Goal: Task Accomplishment & Management: Manage account settings

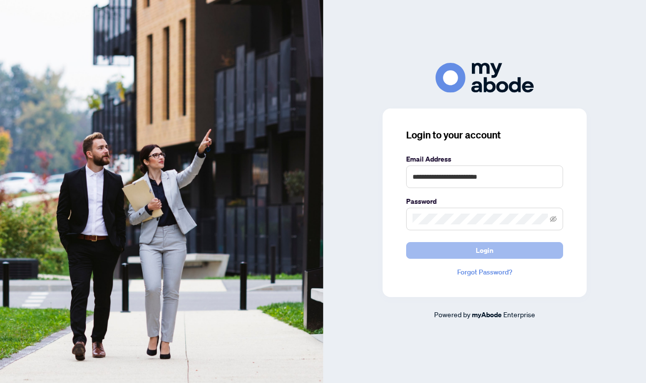
click at [480, 250] on span "Login" at bounding box center [485, 250] width 18 height 16
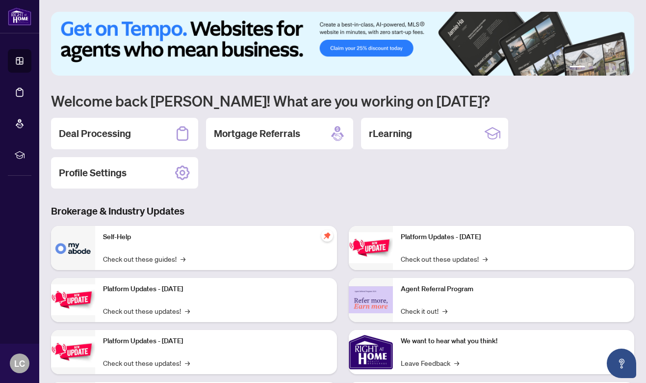
click at [134, 138] on div "Deal Processing" at bounding box center [124, 133] width 147 height 31
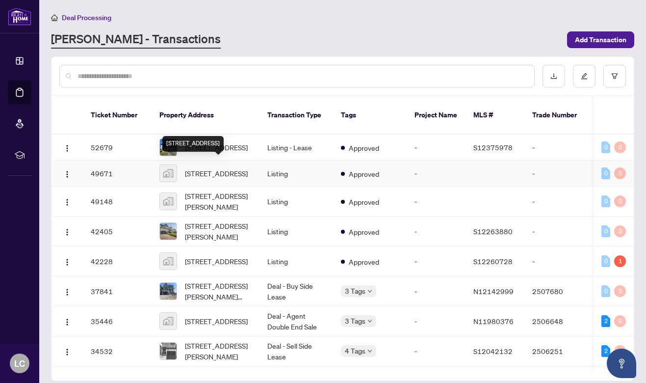
click at [212, 168] on span "[STREET_ADDRESS]" at bounding box center [216, 173] width 63 height 11
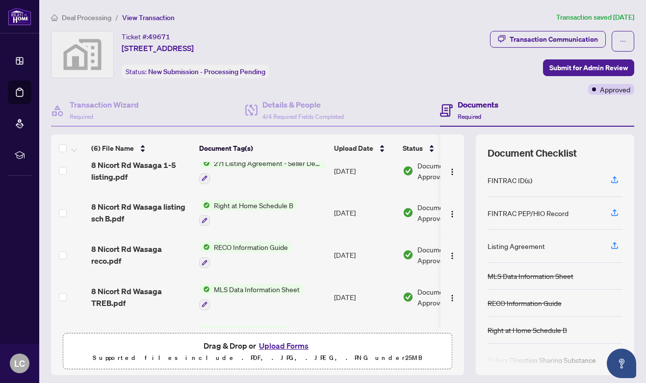
scroll to position [84, 0]
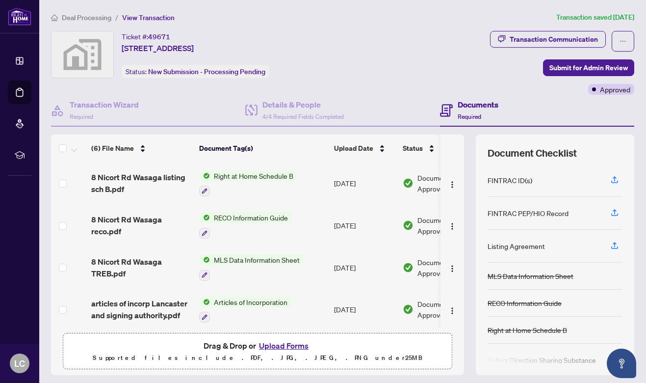
click at [295, 346] on button "Upload Forms" at bounding box center [283, 345] width 55 height 13
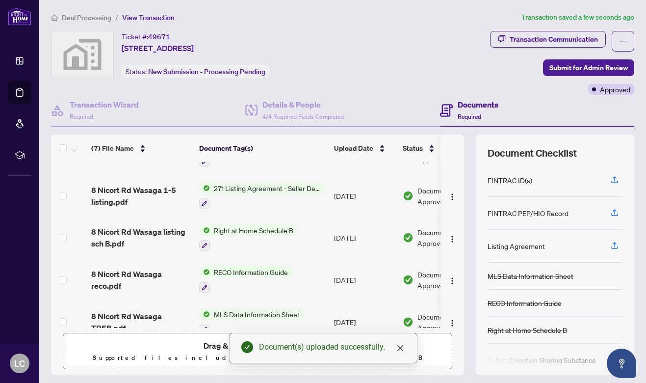
scroll to position [0, 0]
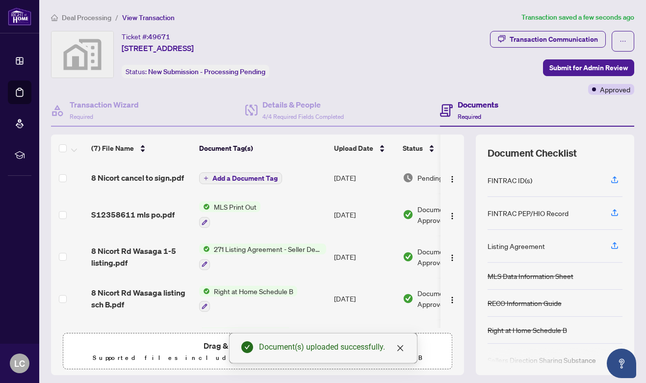
click at [230, 177] on span "Add a Document Tag" at bounding box center [244, 178] width 65 height 7
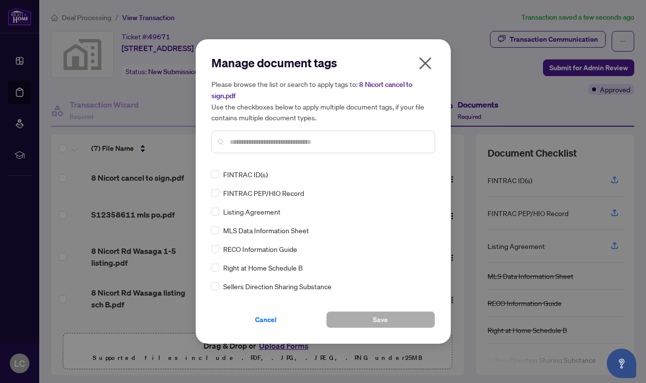
click at [284, 139] on input "text" at bounding box center [328, 141] width 197 height 11
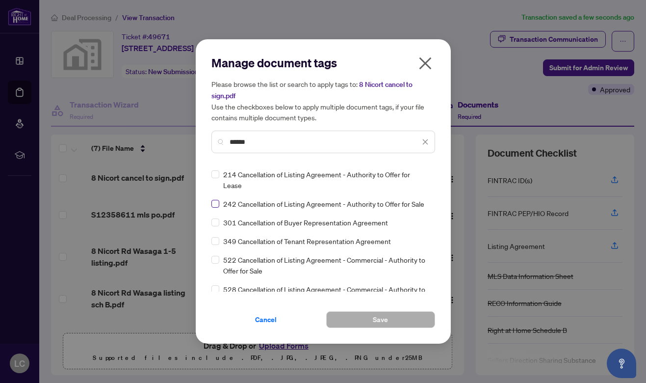
type input "******"
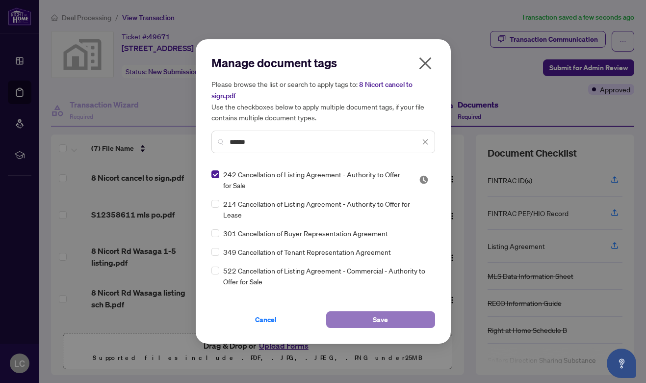
click at [378, 318] on span "Save" at bounding box center [380, 320] width 15 height 16
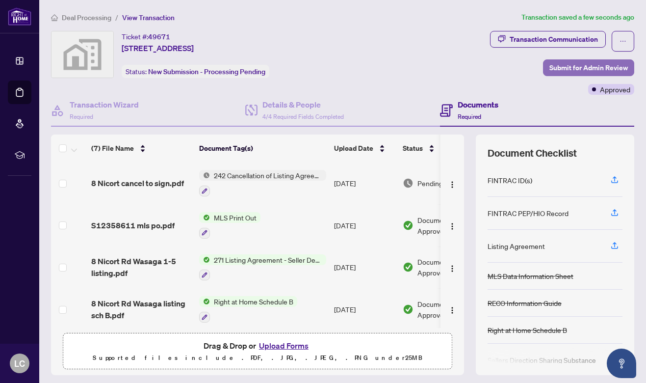
click at [584, 66] on span "Submit for Admin Review" at bounding box center [588, 68] width 78 height 16
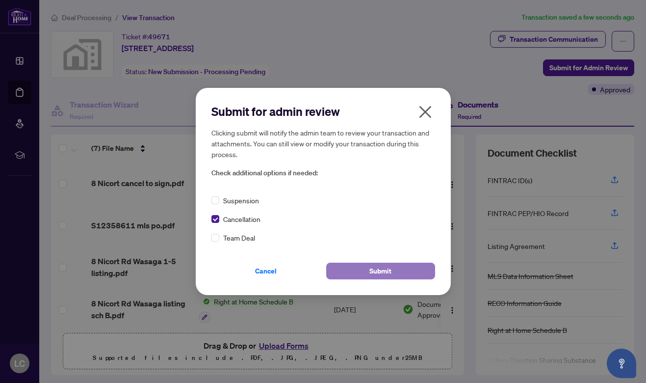
click at [390, 269] on span "Submit" at bounding box center [380, 271] width 22 height 16
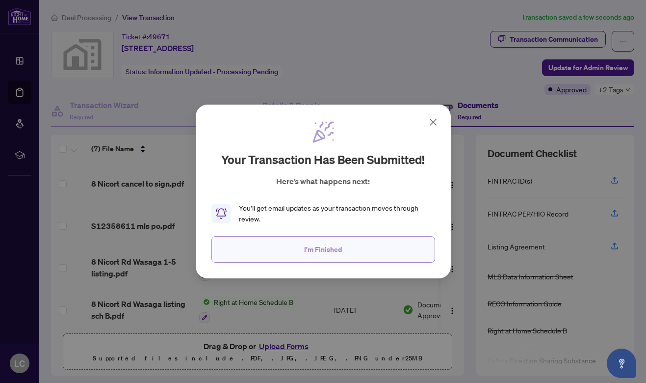
click at [347, 251] on button "I'm Finished" at bounding box center [323, 249] width 224 height 26
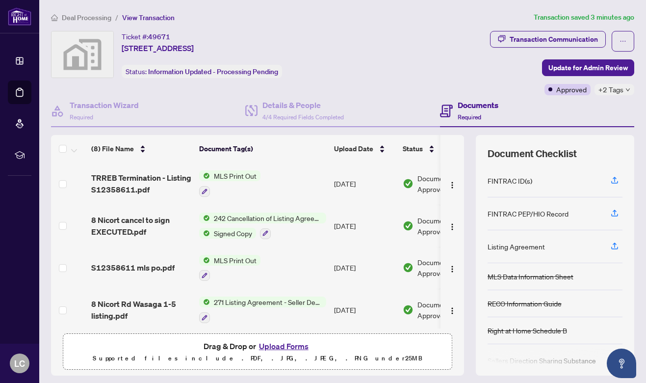
click at [250, 214] on span "242 Cancellation of Listing Agreement - Authority to Offer for Sale" at bounding box center [268, 217] width 116 height 11
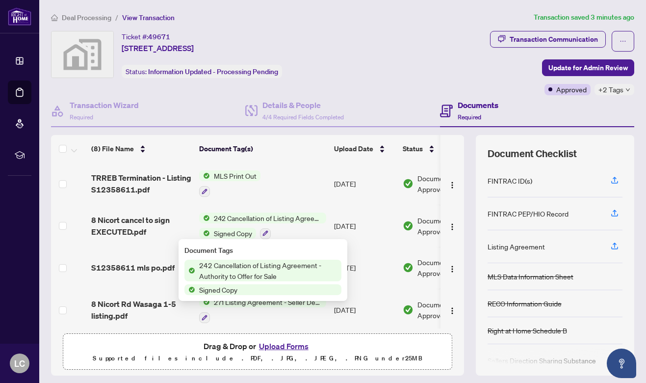
click at [241, 266] on span "242 Cancellation of Listing Agreement - Authority to Offer for Sale" at bounding box center [268, 271] width 146 height 22
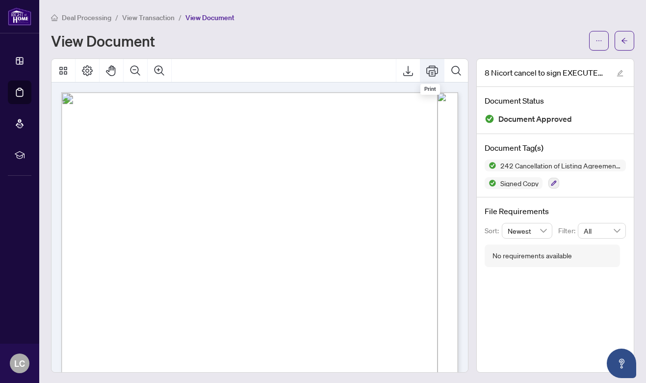
click at [432, 70] on icon "Print" at bounding box center [432, 70] width 12 height 11
